Goal: Information Seeking & Learning: Compare options

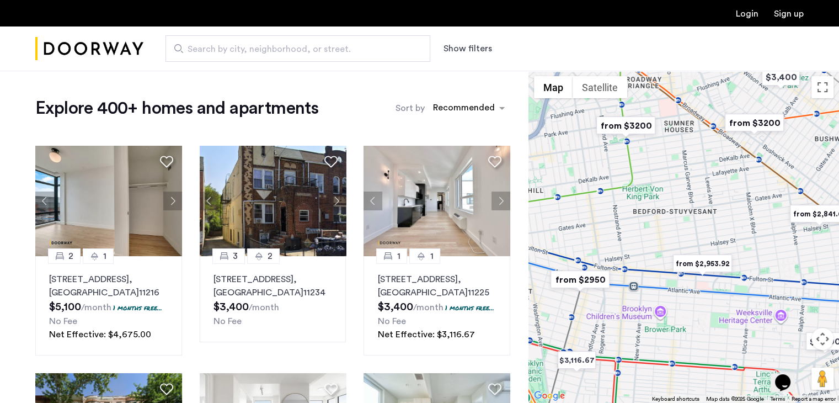
drag, startPoint x: 677, startPoint y: 226, endPoint x: 606, endPoint y: 245, distance: 73.2
click at [606, 245] on div at bounding box center [683, 237] width 310 height 332
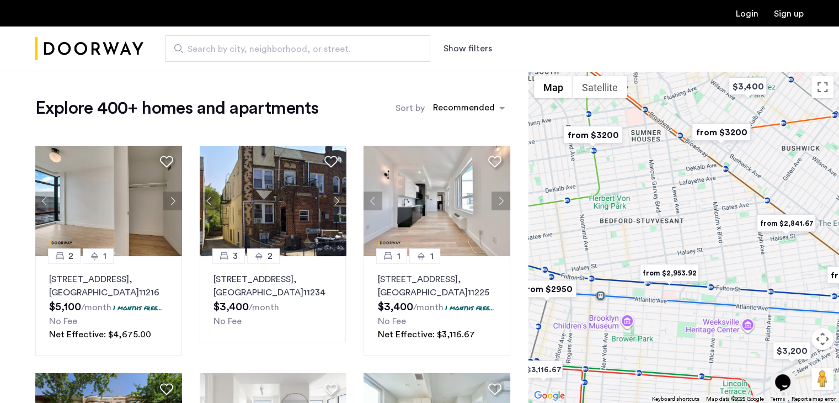
drag, startPoint x: 619, startPoint y: 235, endPoint x: 584, endPoint y: 245, distance: 36.1
click at [584, 245] on div at bounding box center [683, 237] width 310 height 332
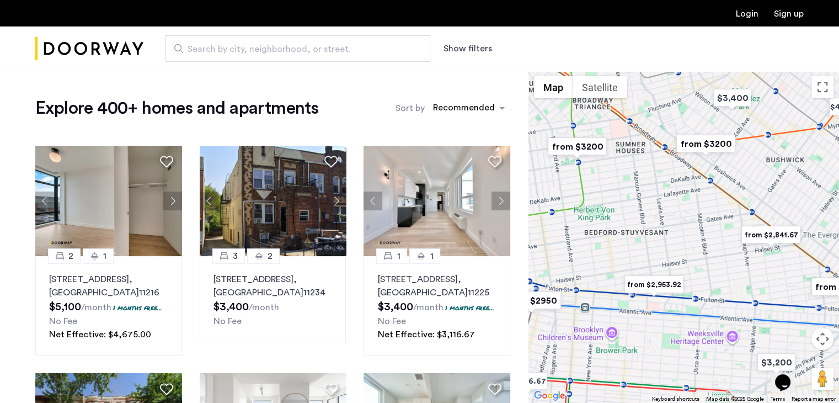
drag, startPoint x: 637, startPoint y: 201, endPoint x: 618, endPoint y: 219, distance: 26.2
click at [618, 219] on div at bounding box center [683, 237] width 310 height 332
click at [759, 230] on img "from $2,841.67" at bounding box center [771, 234] width 68 height 25
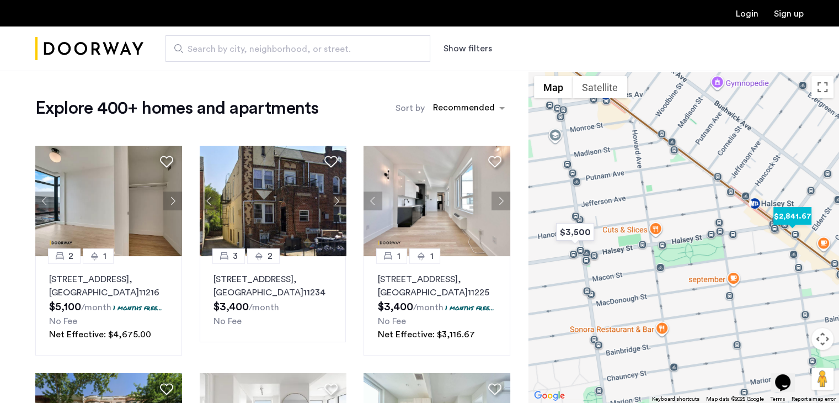
click at [779, 216] on img "$2,841.67" at bounding box center [792, 215] width 47 height 25
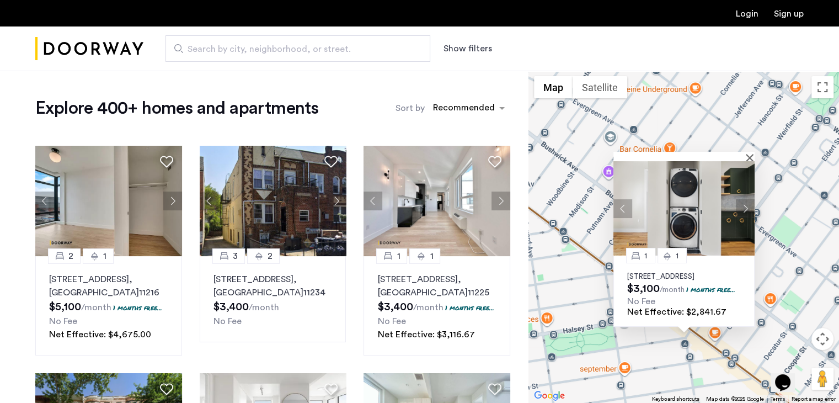
click at [746, 203] on button "Next apartment" at bounding box center [745, 208] width 19 height 19
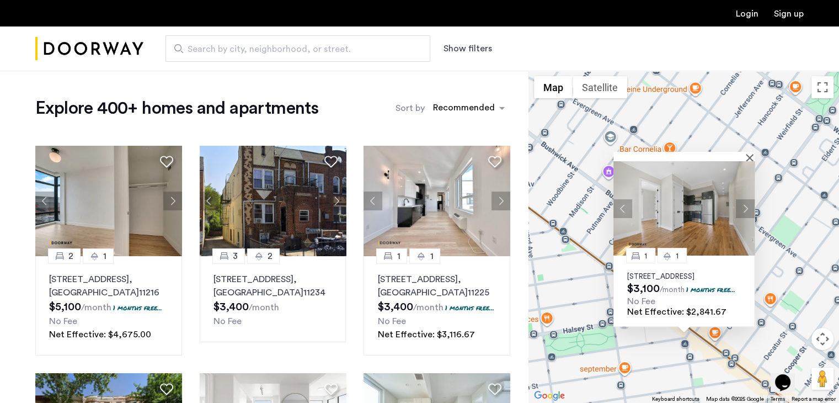
click at [746, 203] on button "Next apartment" at bounding box center [745, 208] width 19 height 19
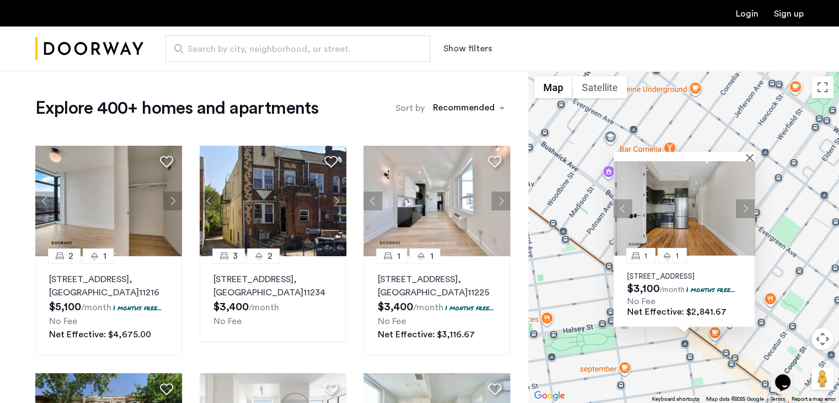
click at [746, 203] on button "Next apartment" at bounding box center [745, 208] width 19 height 19
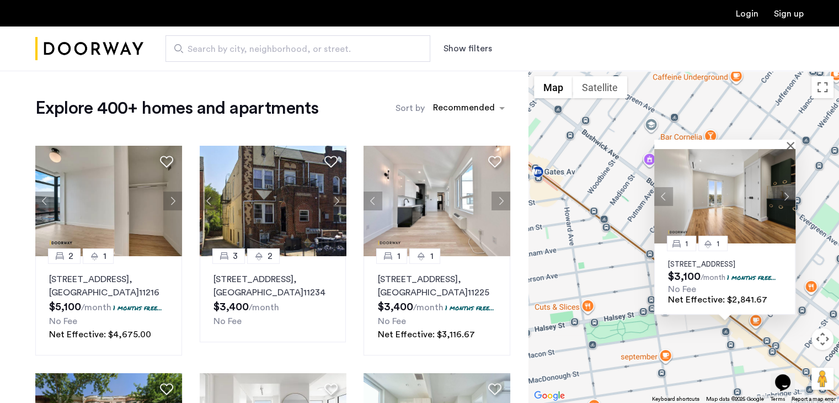
drag, startPoint x: 580, startPoint y: 331, endPoint x: 633, endPoint y: 316, distance: 55.7
click at [633, 316] on div "1 1 [STREET_ADDRESS] $3,100 /month 1 months free... No Fee Net Effective: $2,84…" at bounding box center [683, 237] width 310 height 332
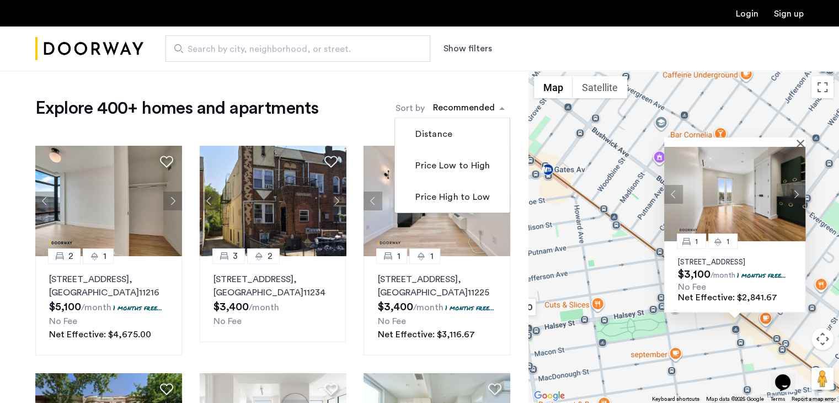
click at [457, 101] on div "Recommended" at bounding box center [462, 109] width 63 height 16
click at [458, 49] on button "Show filters" at bounding box center [467, 48] width 49 height 13
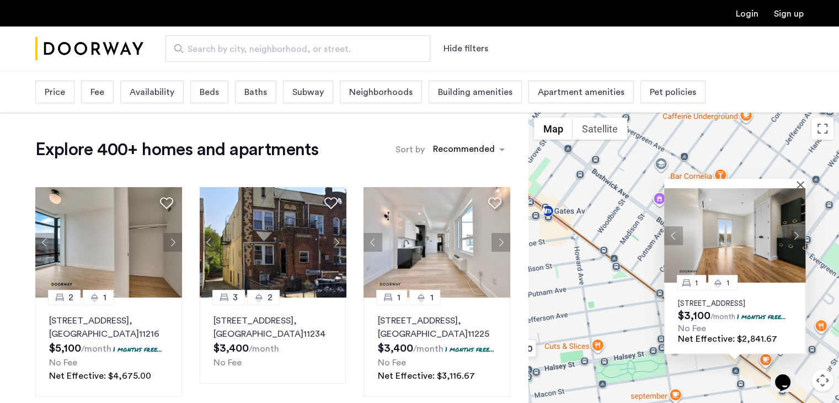
click at [64, 97] on span "Price" at bounding box center [55, 91] width 20 height 13
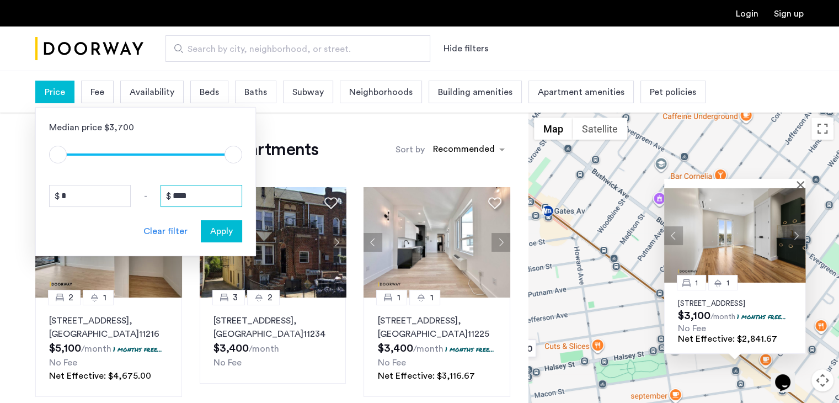
click at [180, 199] on input "****" at bounding box center [201, 196] width 82 height 22
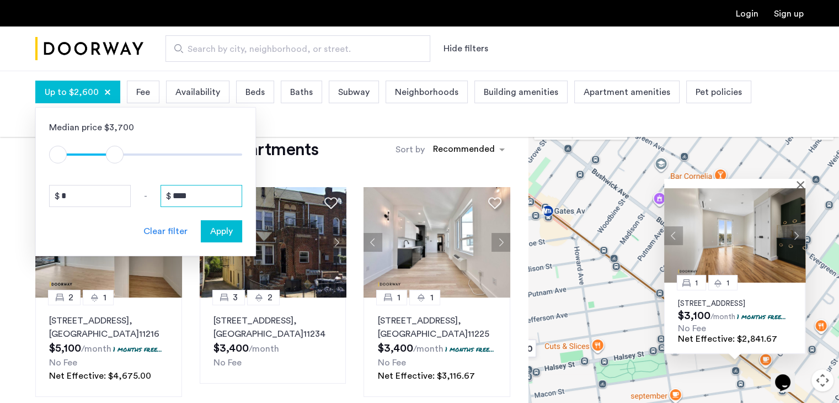
type input "****"
click at [214, 224] on span "Apply" at bounding box center [221, 230] width 23 height 13
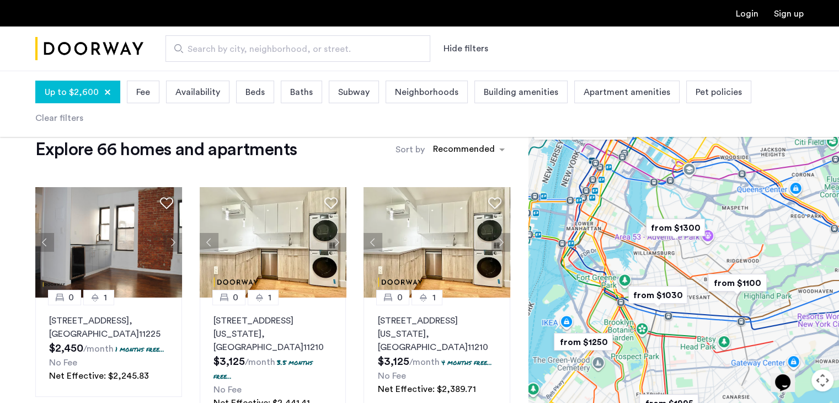
click at [668, 230] on img "from $1300" at bounding box center [675, 227] width 68 height 25
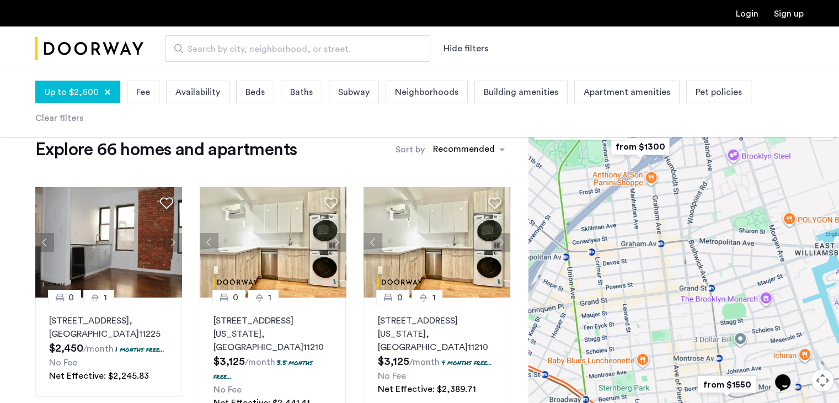
click at [192, 86] on span "Availability" at bounding box center [197, 91] width 45 height 13
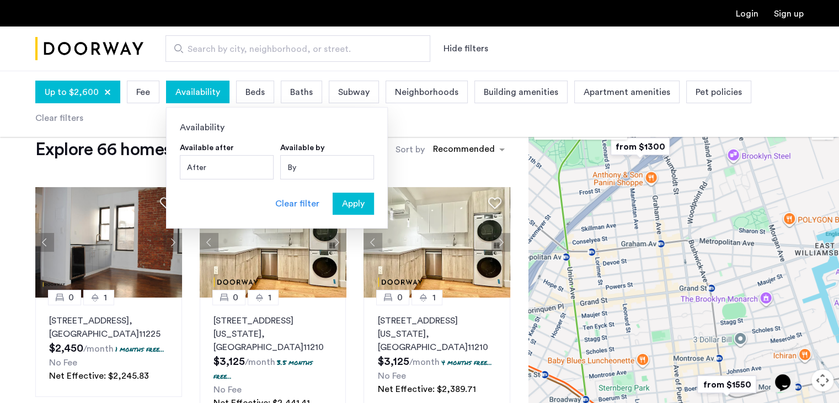
click at [245, 89] on span "Beds" at bounding box center [254, 91] width 19 height 13
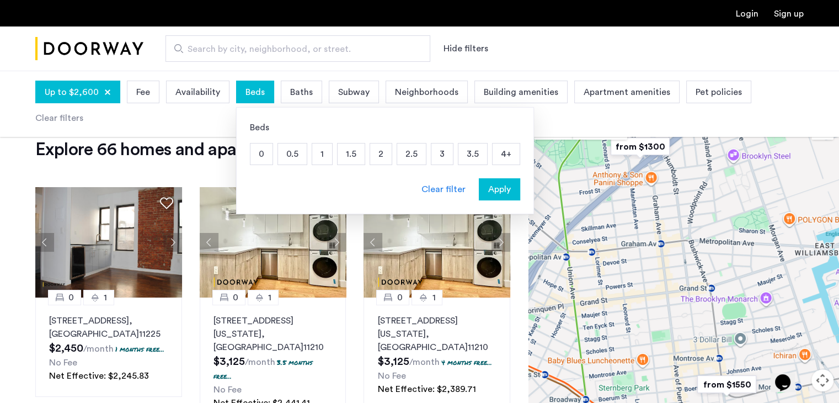
drag, startPoint x: 664, startPoint y: 140, endPoint x: 639, endPoint y: 151, distance: 27.2
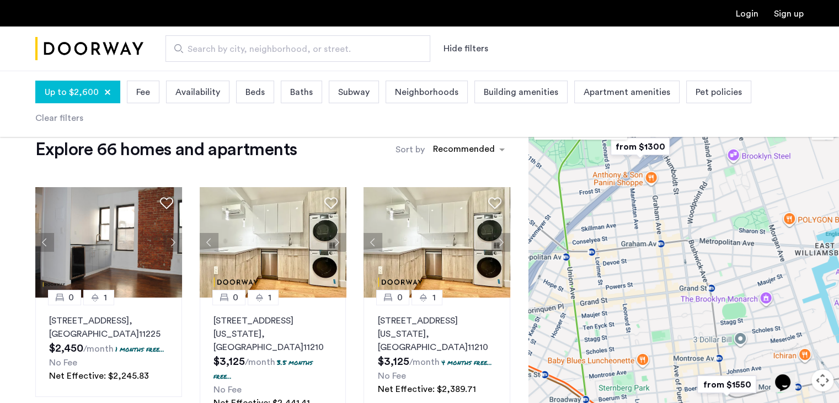
click at [639, 151] on img "from $1300" at bounding box center [640, 146] width 68 height 25
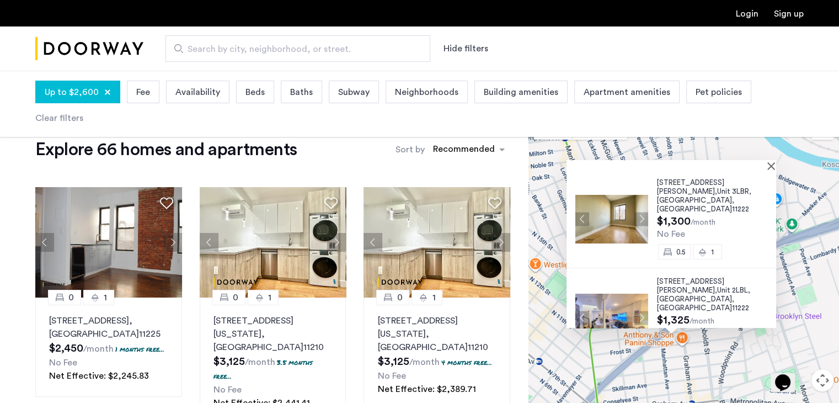
click at [540, 215] on div "[STREET_ADDRESS][PERSON_NAME] $1,300 /month No Fee 0.5 1 [STREET_ADDRESS][PERSO…" at bounding box center [683, 278] width 310 height 332
click at [775, 168] on button "Close" at bounding box center [773, 166] width 8 height 8
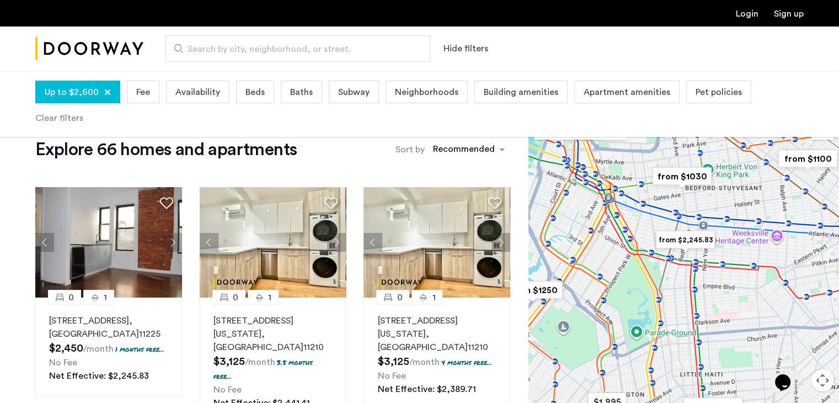
click at [690, 245] on img "from $2,245.83" at bounding box center [685, 239] width 68 height 25
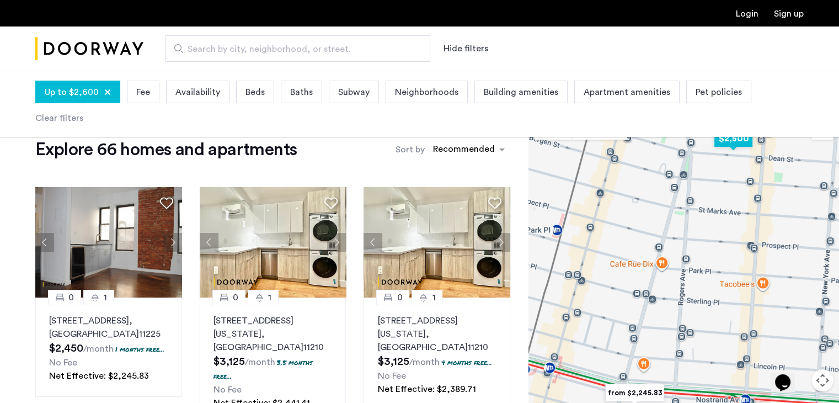
click at [733, 136] on img "$2,500" at bounding box center [733, 138] width 47 height 25
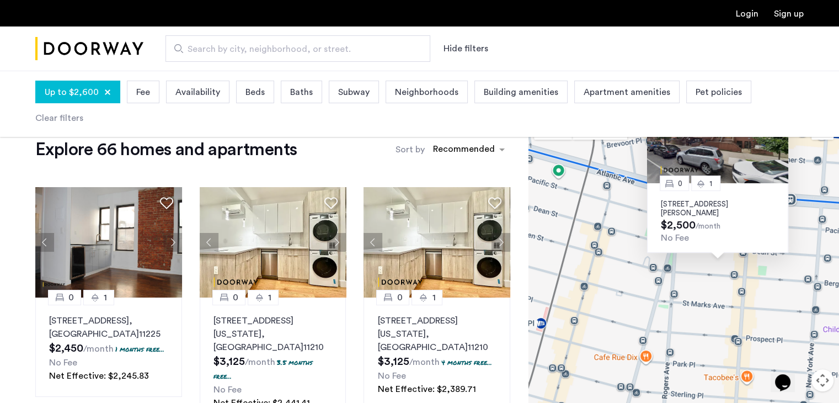
drag, startPoint x: 596, startPoint y: 350, endPoint x: 642, endPoint y: 202, distance: 155.0
click at [642, 203] on div "0 1 [STREET_ADDRESS][PERSON_NAME] $2,500 /month No Fee" at bounding box center [683, 278] width 310 height 332
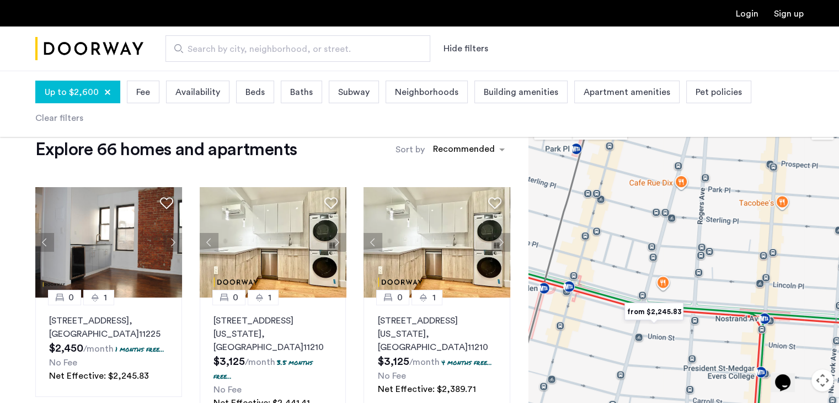
click at [651, 314] on img "from $2,245.83" at bounding box center [654, 311] width 68 height 25
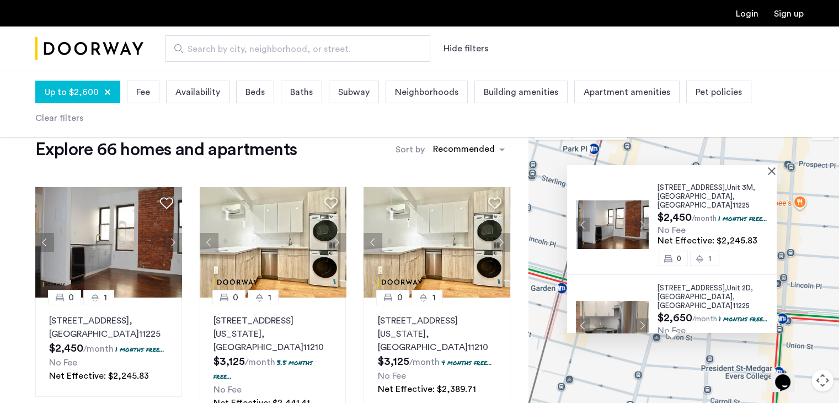
scroll to position [23, 0]
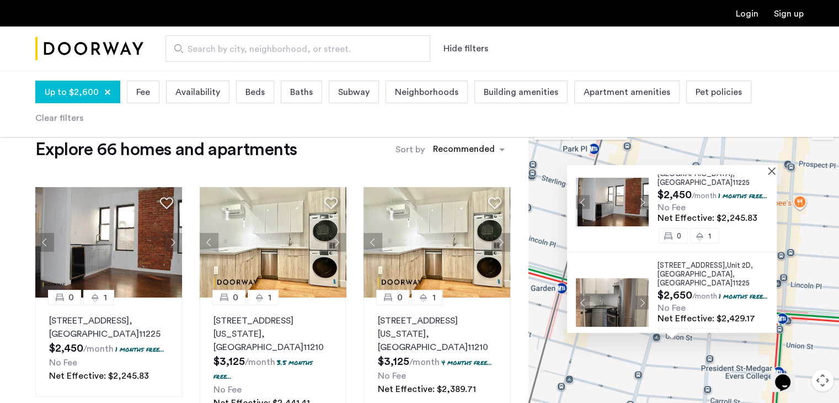
click at [554, 327] on div "[STREET_ADDRESS] $2,450 /month 1 months free... No Fee Net Effective: $2,245.83…" at bounding box center [683, 278] width 310 height 332
click at [774, 170] on div at bounding box center [672, 169] width 210 height 9
click at [778, 171] on button "Close" at bounding box center [774, 171] width 8 height 8
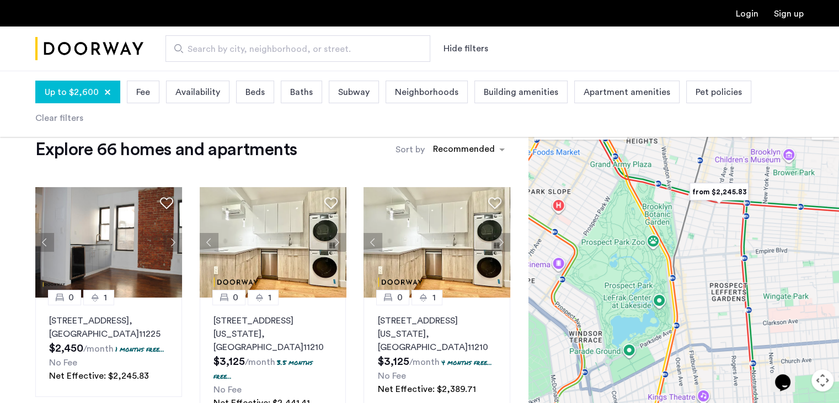
click at [735, 164] on div at bounding box center [683, 278] width 310 height 332
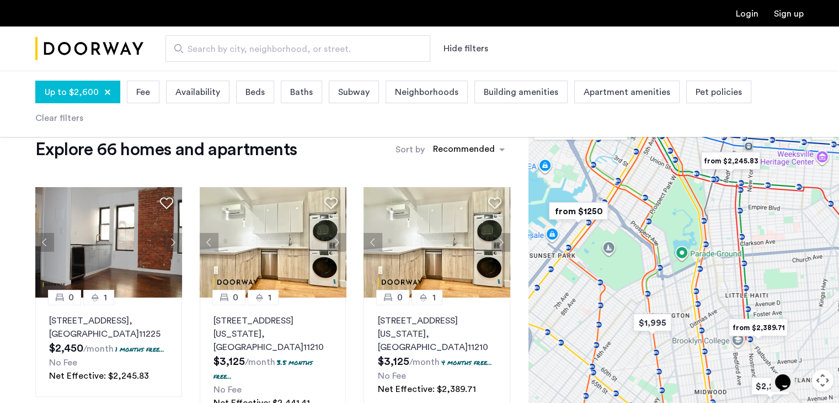
click at [742, 327] on img "from $2,389.71" at bounding box center [758, 327] width 68 height 25
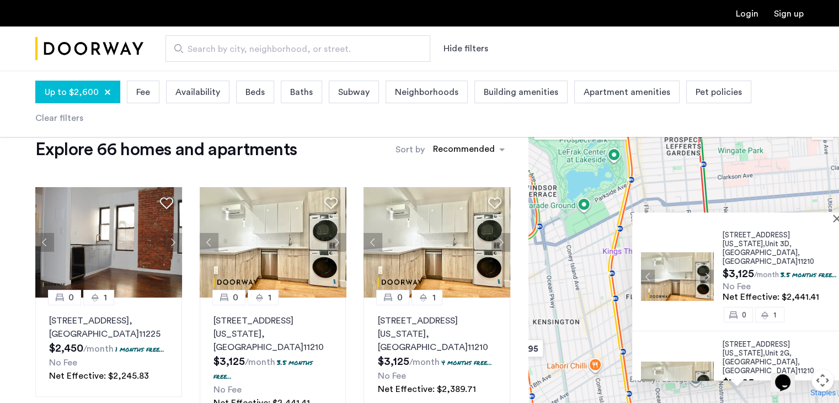
drag, startPoint x: 551, startPoint y: 323, endPoint x: 647, endPoint y: 246, distance: 122.7
click at [647, 246] on div "[STREET_ADDRESS][US_STATE] $3,125 /month 3.5 months free... No Fee Net Effectiv…" at bounding box center [683, 278] width 310 height 332
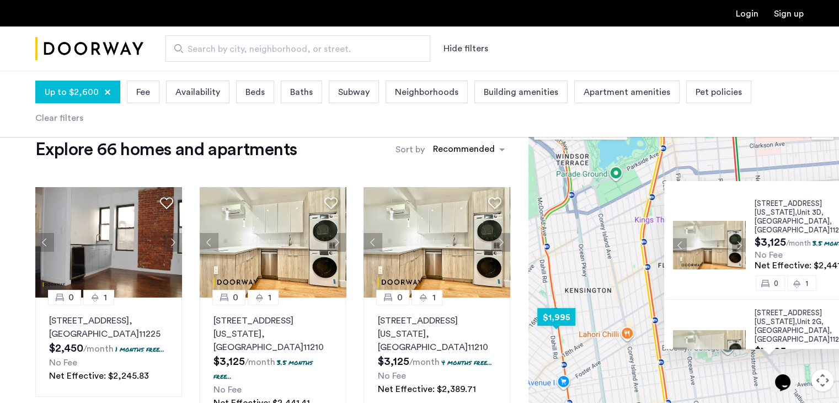
click at [558, 312] on img "$1,995" at bounding box center [556, 316] width 47 height 25
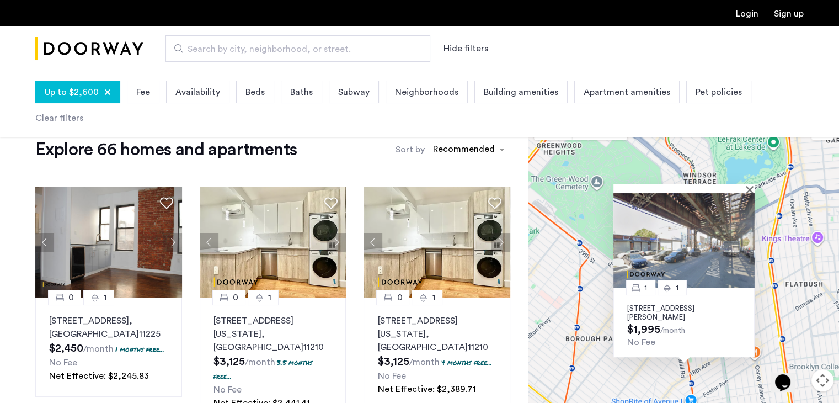
click at [733, 237] on img at bounding box center [683, 240] width 141 height 94
